Goal: Information Seeking & Learning: Learn about a topic

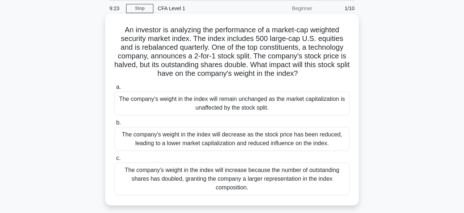
scroll to position [26, 0]
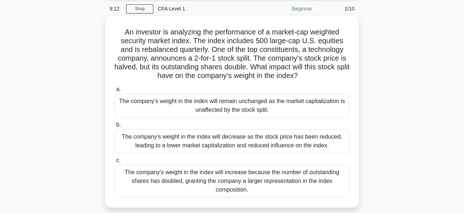
click at [170, 8] on div "CFA Level 1" at bounding box center [203, 8] width 100 height 14
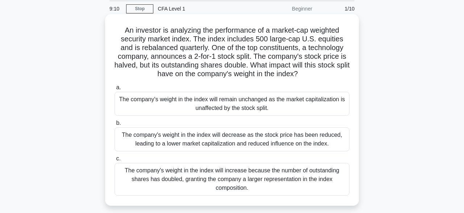
click at [219, 101] on div "The company's weight in the index will remain unchanged as the market capitaliz…" at bounding box center [231, 104] width 235 height 24
click at [114, 90] on input "a. The company's weight in the index will remain unchanged as the market capita…" at bounding box center [114, 87] width 0 height 5
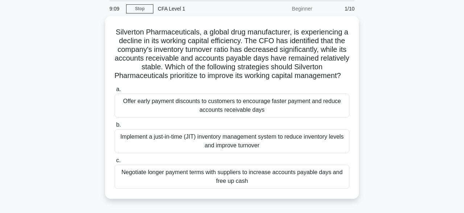
click at [219, 101] on div "Offer early payment discounts to customers to encourage faster payment and redu…" at bounding box center [231, 105] width 235 height 24
click at [114, 92] on input "a. Offer early payment discounts to customers to encourage faster payment and r…" at bounding box center [114, 89] width 0 height 5
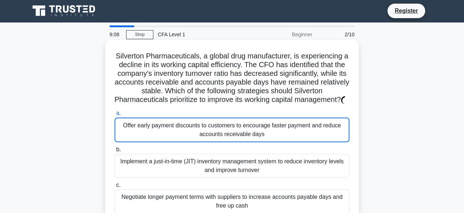
scroll to position [0, 0]
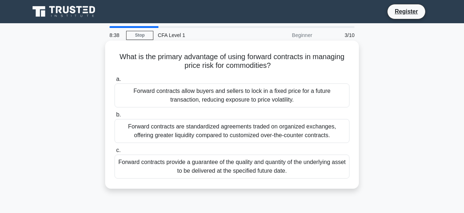
click at [252, 94] on div "Forward contracts allow buyers and sellers to lock in a fixed price for a futur…" at bounding box center [231, 95] width 235 height 24
click at [114, 81] on input "a. Forward contracts allow buyers and sellers to lock in a fixed price for a fu…" at bounding box center [114, 79] width 0 height 5
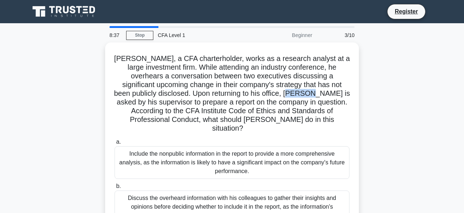
click at [252, 94] on h5 "James, a CFA charterholder, works as a research analyst at a large investment f…" at bounding box center [232, 93] width 236 height 79
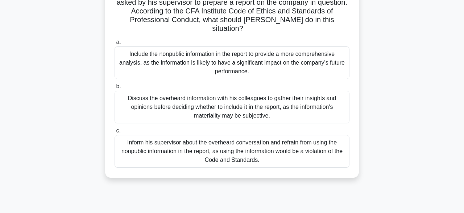
scroll to position [100, 0]
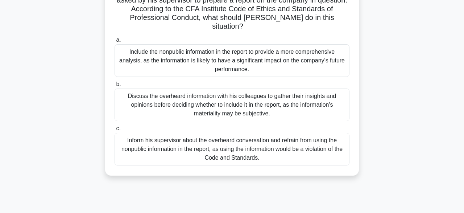
click at [211, 136] on div "Inform his supervisor about the overheard conversation and refrain from using t…" at bounding box center [231, 149] width 235 height 33
click at [114, 131] on input "c. Inform his supervisor about the overheard conversation and refrain from usin…" at bounding box center [114, 128] width 0 height 5
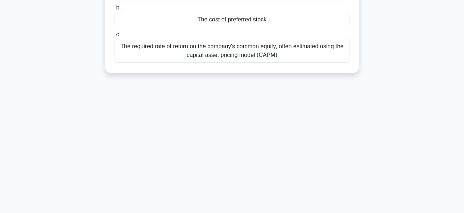
click at [211, 136] on div "7:10 Stop CFA Level 1 Beginner 4/10 Which of the following components is NOT co…" at bounding box center [231, 107] width 413 height 362
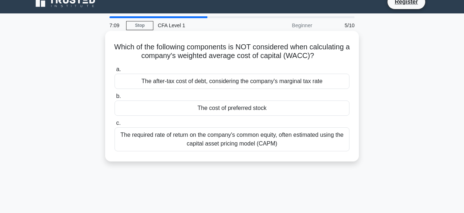
scroll to position [0, 0]
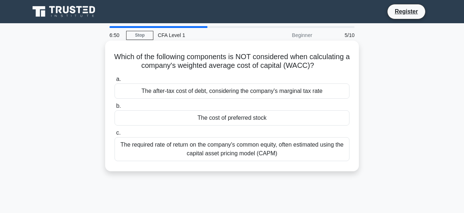
click at [224, 92] on div "The after-tax cost of debt, considering the company's marginal tax rate" at bounding box center [231, 90] width 235 height 15
click at [114, 81] on input "a. The after-tax cost of debt, considering the company's marginal tax rate" at bounding box center [114, 79] width 0 height 5
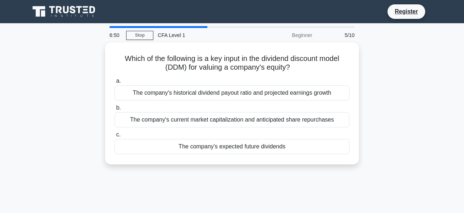
click at [224, 92] on div "The company's historical dividend payout ratio and projected earnings growth" at bounding box center [231, 92] width 235 height 15
click at [114, 83] on input "a. The company's historical dividend payout ratio and projected earnings growth" at bounding box center [114, 81] width 0 height 5
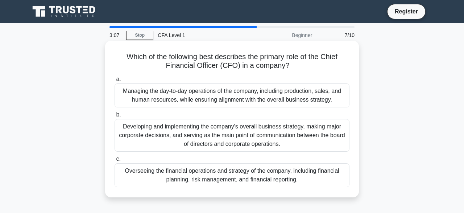
click at [211, 173] on div "Overseeing the financial operations and strategy of the company, including fina…" at bounding box center [231, 175] width 235 height 24
click at [114, 161] on input "c. Overseeing the financial operations and strategy of the company, including f…" at bounding box center [114, 158] width 0 height 5
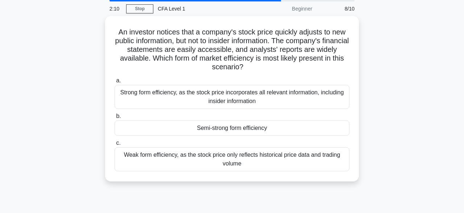
scroll to position [28, 0]
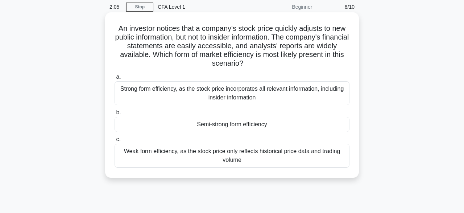
click at [222, 153] on div "Weak form efficiency, as the stock price only reflects historical price data an…" at bounding box center [231, 155] width 235 height 24
click at [114, 142] on input "c. Weak form efficiency, as the stock price only reflects historical price data…" at bounding box center [114, 139] width 0 height 5
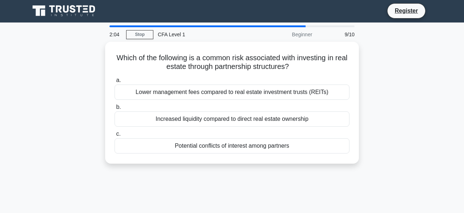
scroll to position [0, 0]
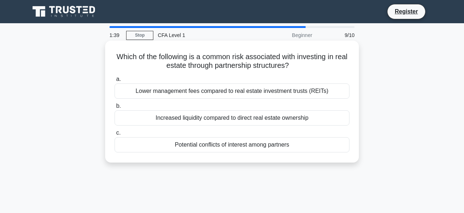
click at [237, 92] on div "Lower management fees compared to real estate investment trusts (REITs)" at bounding box center [231, 90] width 235 height 15
click at [114, 81] on input "a. Lower management fees compared to real estate investment trusts (REITs)" at bounding box center [114, 79] width 0 height 5
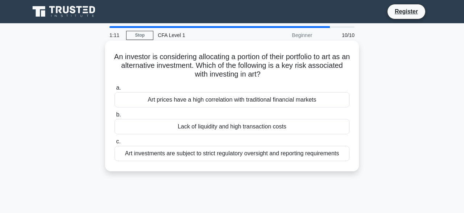
click at [247, 154] on div "Art investments are subject to strict regulatory oversight and reporting requir…" at bounding box center [231, 153] width 235 height 15
click at [114, 144] on input "c. Art investments are subject to strict regulatory oversight and reporting req…" at bounding box center [114, 141] width 0 height 5
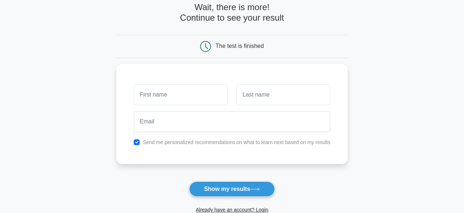
scroll to position [41, 0]
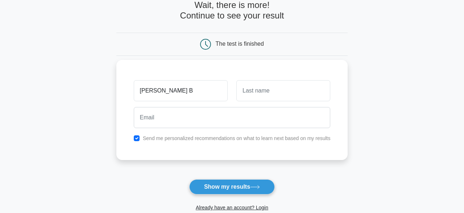
type input "[PERSON_NAME] B"
click at [249, 94] on input "text" at bounding box center [283, 90] width 94 height 21
type input "Gaye"
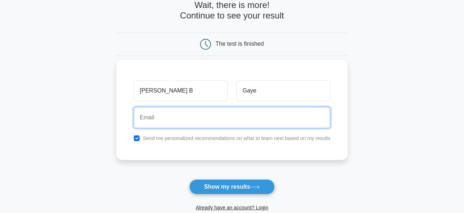
click at [152, 120] on input "email" at bounding box center [232, 117] width 197 height 21
type input "gayealieub@gmail.com"
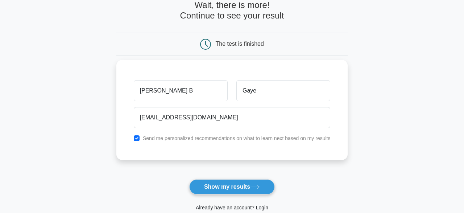
click at [153, 130] on div "Alieu B Gaye gayealieub@gmail.com Send me personalized recommendations on what …" at bounding box center [231, 110] width 231 height 100
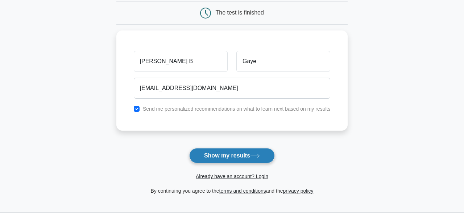
scroll to position [73, 0]
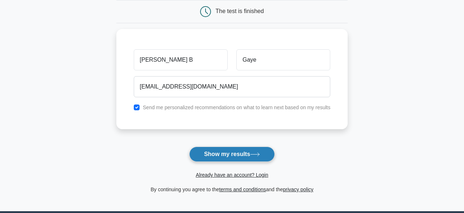
click at [224, 153] on button "Show my results" at bounding box center [231, 153] width 85 height 15
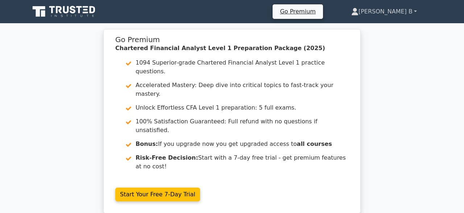
click at [413, 10] on link "[PERSON_NAME] B" at bounding box center [384, 11] width 100 height 14
click at [382, 27] on link "Profile" at bounding box center [362, 29] width 57 height 12
